Goal: Transaction & Acquisition: Purchase product/service

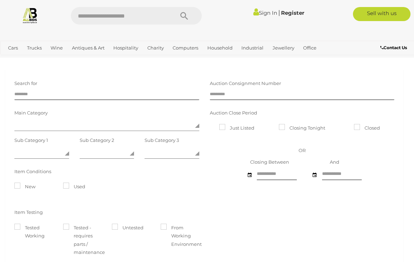
click at [125, 17] on input "text" at bounding box center [119, 16] width 96 height 18
type input "**********"
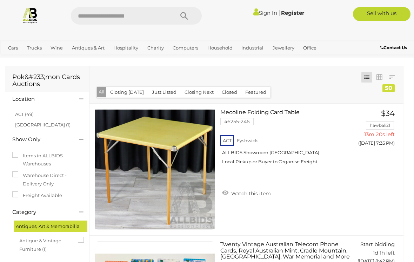
scroll to position [4, 0]
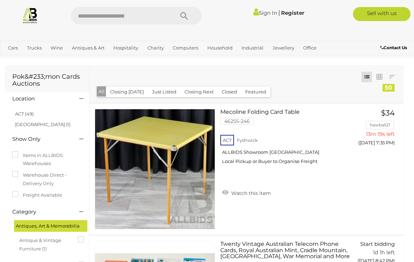
click at [143, 15] on input "text" at bounding box center [119, 16] width 96 height 18
type input "*****"
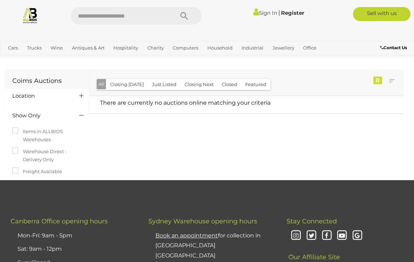
click at [156, 31] on div at bounding box center [207, 33] width 414 height 14
click at [158, 16] on input "text" at bounding box center [119, 16] width 96 height 18
type input "*****"
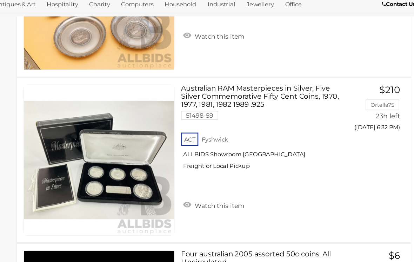
scroll to position [2412, 0]
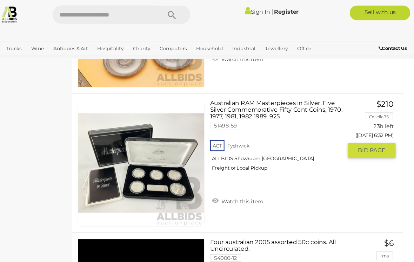
click at [148, 134] on img at bounding box center [155, 157] width 120 height 120
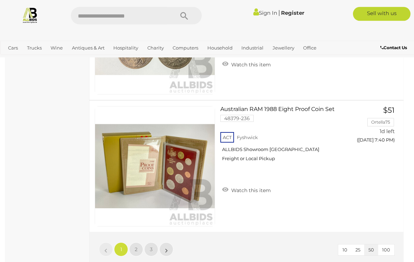
scroll to position [6492, 0]
click at [138, 242] on link "2" at bounding box center [136, 249] width 14 height 14
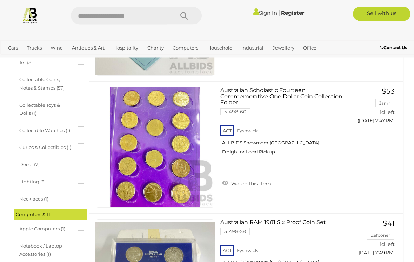
scroll to position [290, 0]
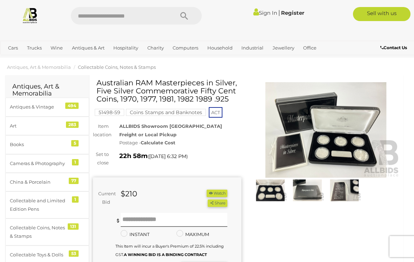
scroll to position [10, 0]
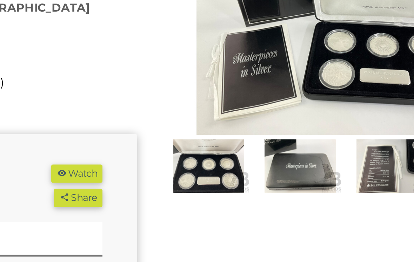
click at [254, 175] on img at bounding box center [271, 186] width 34 height 22
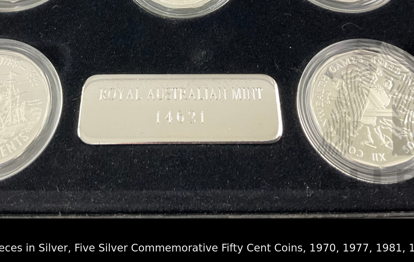
click at [94, 66] on img at bounding box center [207, 111] width 254 height 191
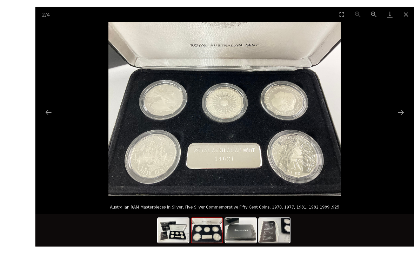
scroll to position [10, 0]
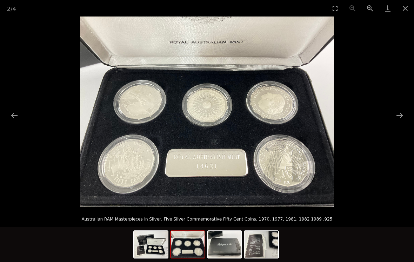
click at [362, 35] on picture at bounding box center [207, 111] width 414 height 191
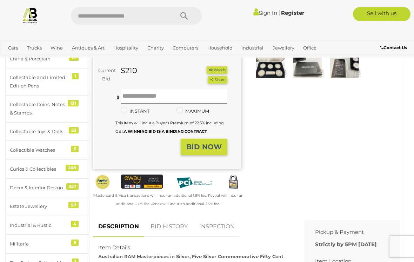
scroll to position [0, 0]
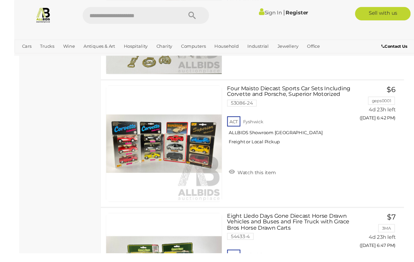
scroll to position [2414, 0]
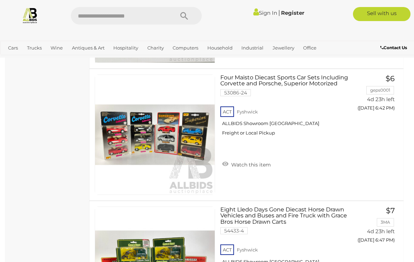
click at [149, 18] on input "text" at bounding box center [119, 16] width 96 height 18
type input "**********"
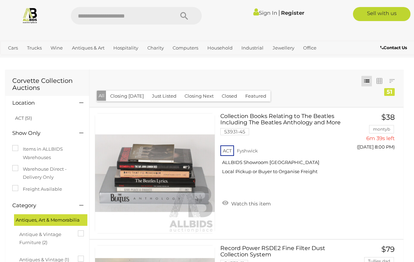
click at [411, 44] on div "Cars Closing on Weekdays View All Cars Auctions" at bounding box center [207, 47] width 414 height 14
